Goal: Information Seeking & Learning: Learn about a topic

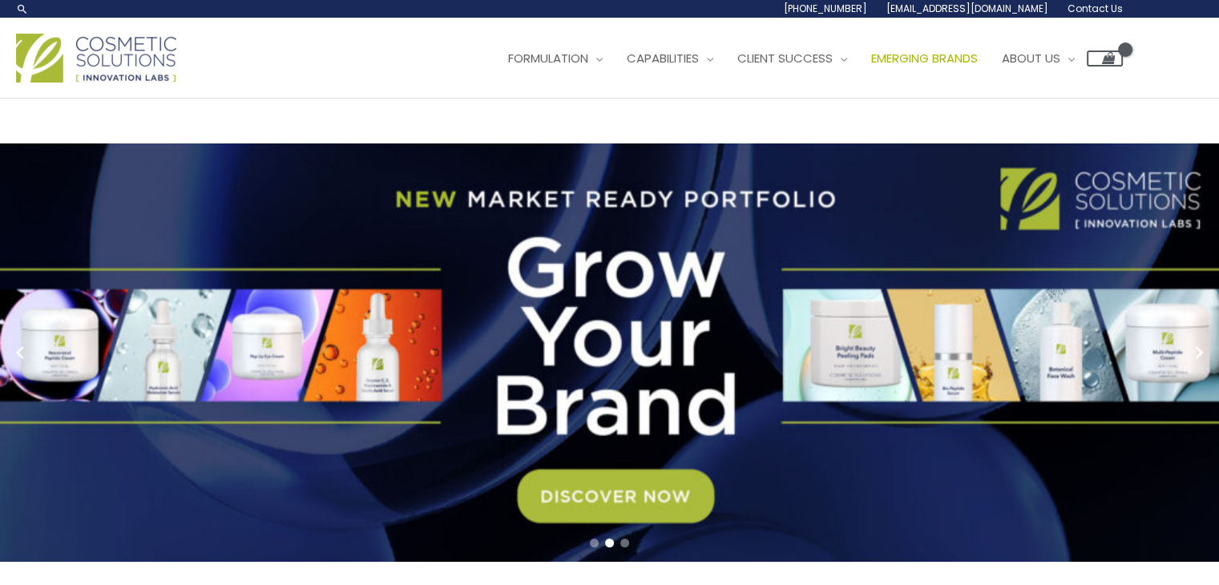
click at [871, 67] on span "Emerging Brands" at bounding box center [924, 58] width 107 height 17
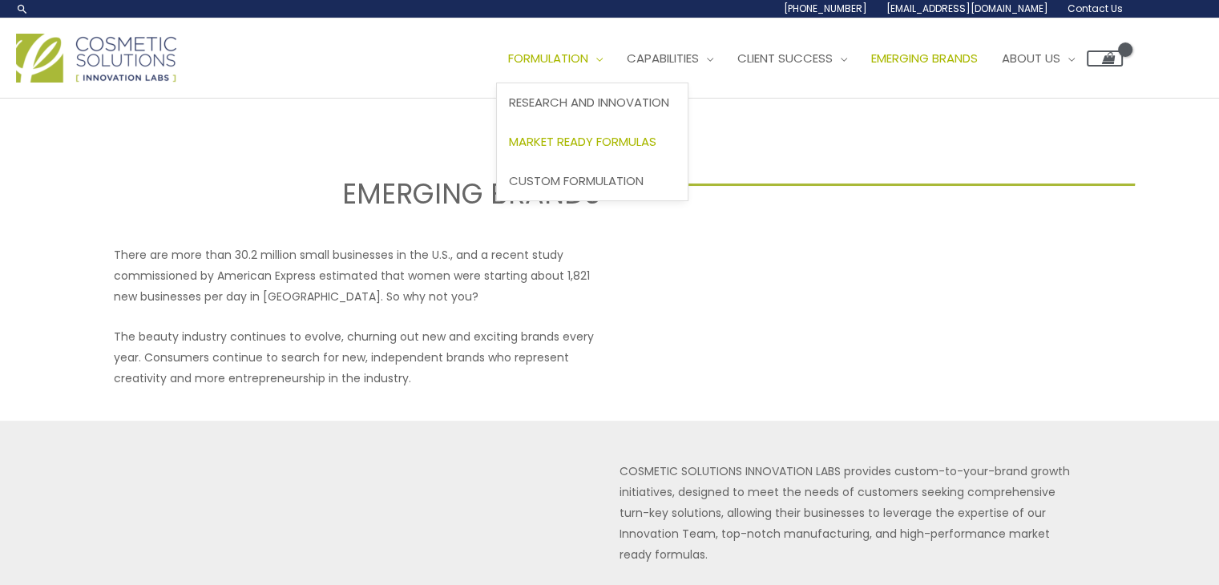
click at [509, 150] on span "Market Ready Formulas" at bounding box center [582, 141] width 147 height 17
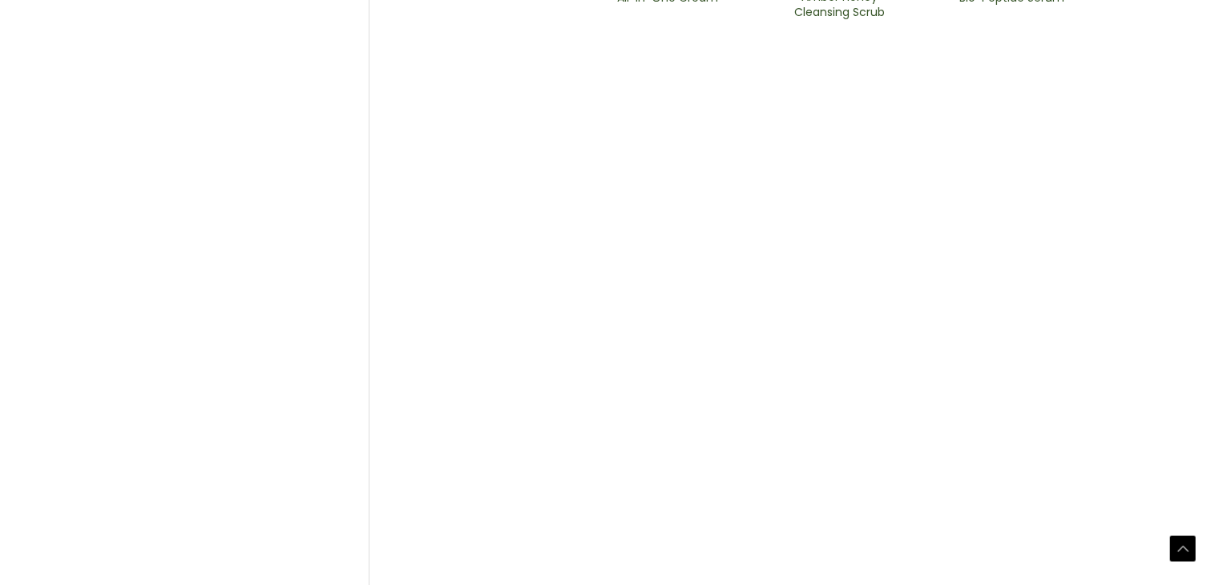
scroll to position [1053, 0]
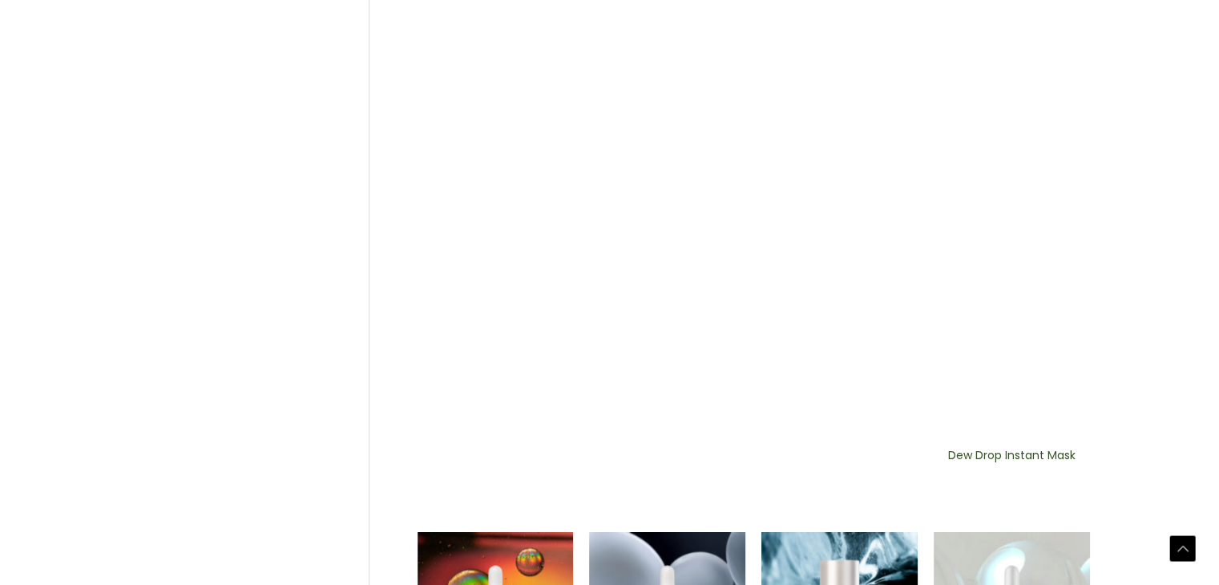
scroll to position [1016, 0]
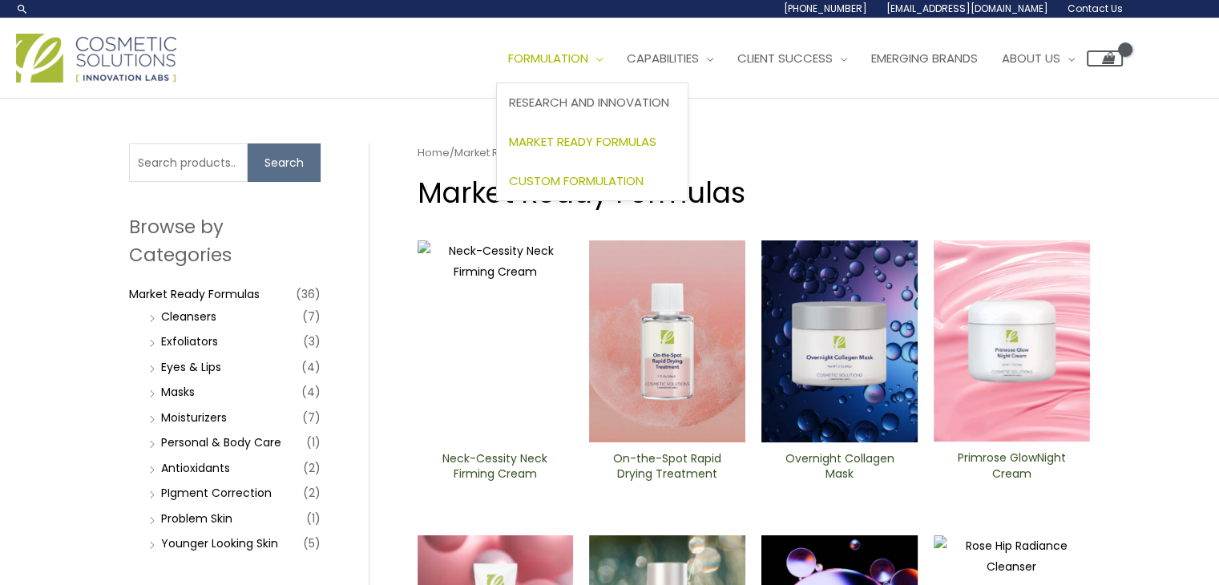
click at [509, 189] on span "Custom Formulation" at bounding box center [576, 180] width 135 height 17
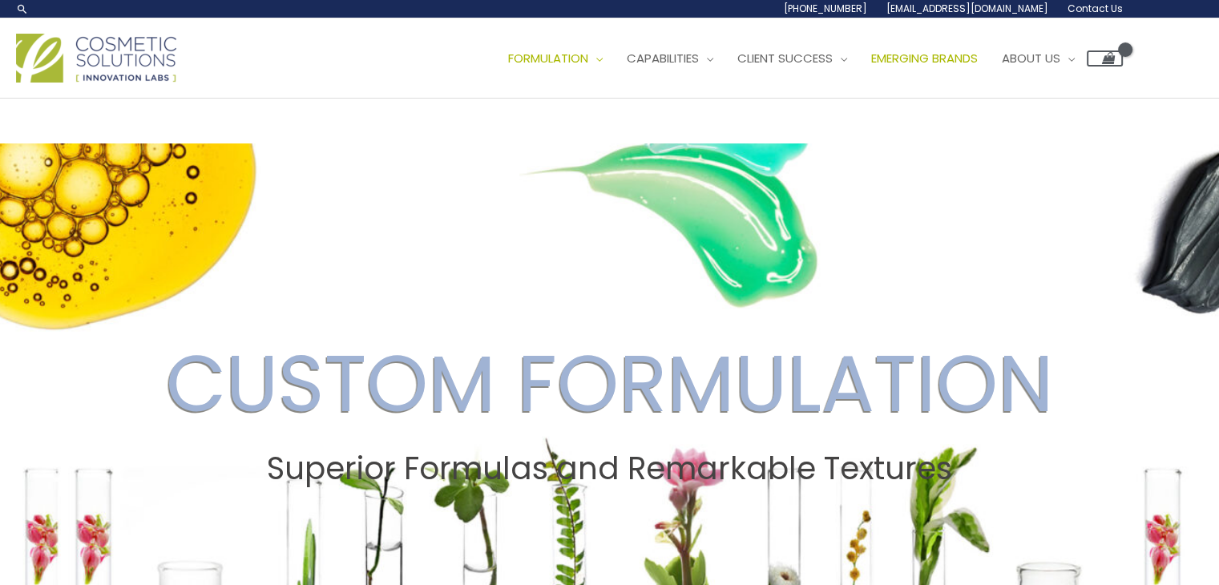
click at [871, 67] on span "Emerging Brands" at bounding box center [924, 58] width 107 height 17
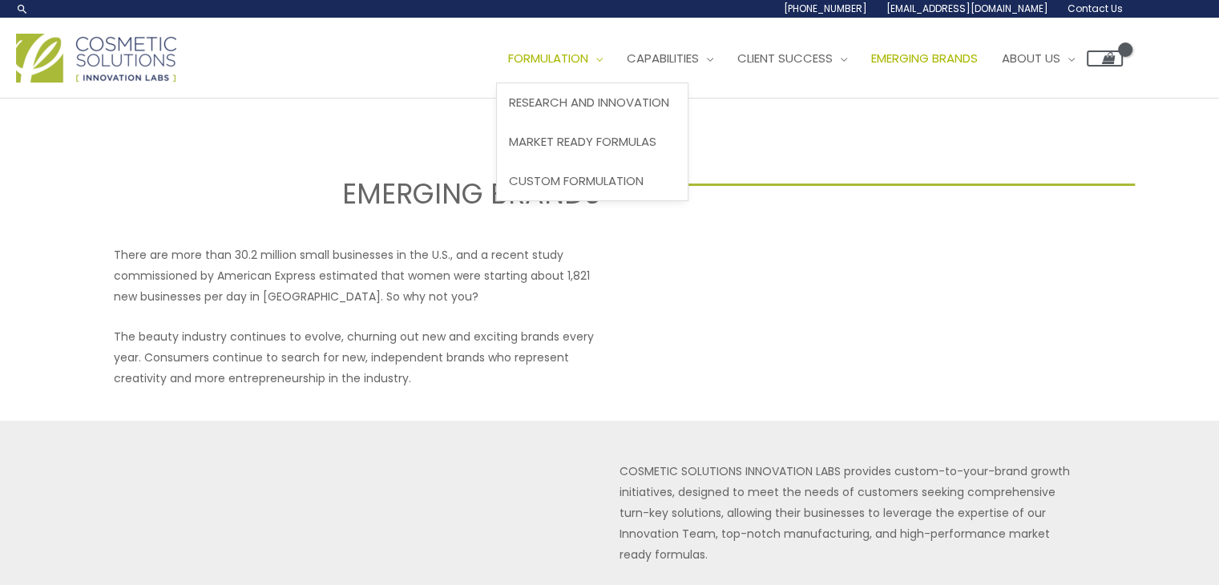
click at [588, 67] on span "Site Navigation" at bounding box center [595, 58] width 14 height 17
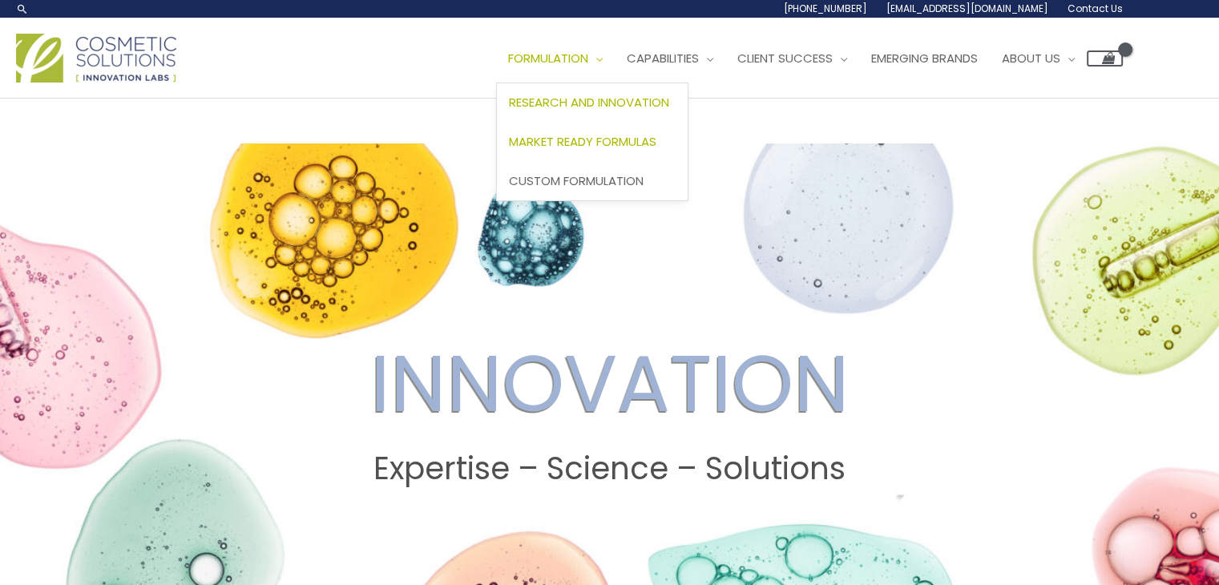
click at [509, 150] on span "Market Ready Formulas" at bounding box center [582, 141] width 147 height 17
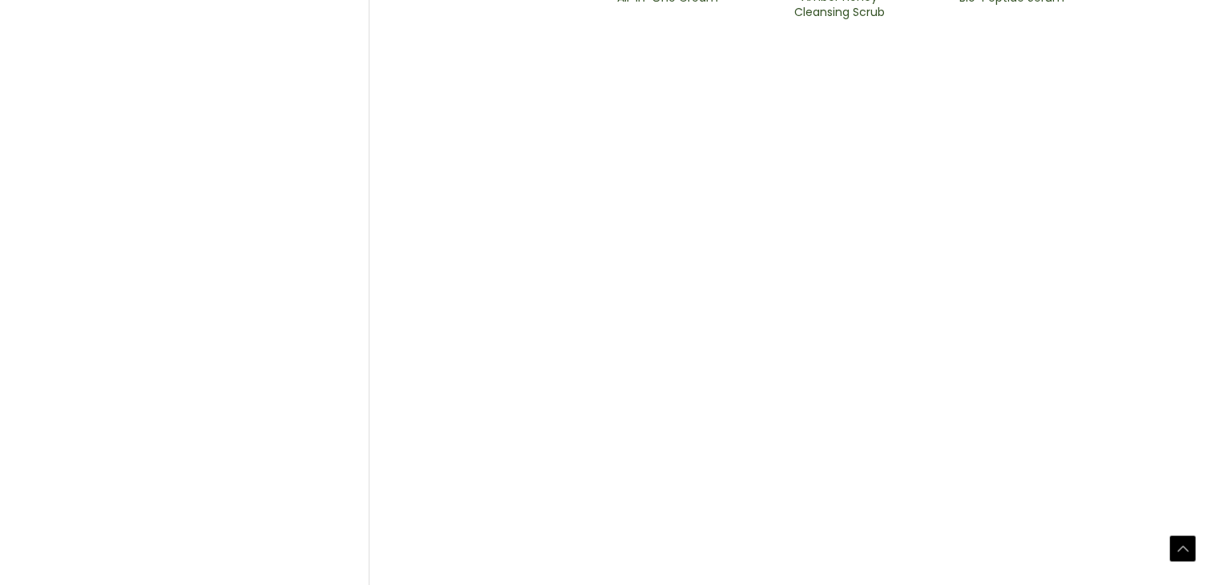
scroll to position [1064, 0]
